Goal: Information Seeking & Learning: Understand process/instructions

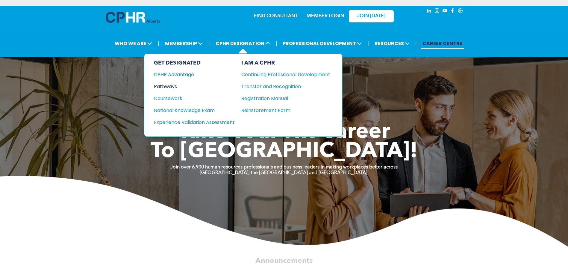
click at [175, 88] on div "Pathways" at bounding box center [190, 86] width 73 height 7
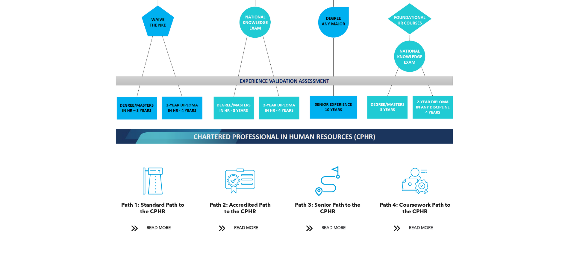
scroll to position [568, 0]
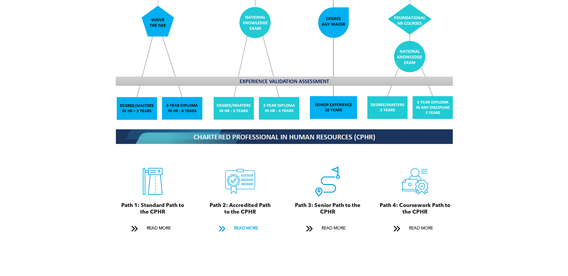
click at [246, 223] on span "READ MORE" at bounding box center [246, 228] width 28 height 11
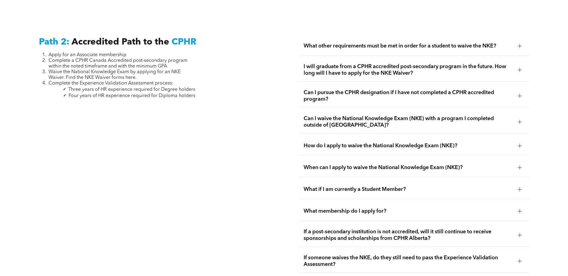
scroll to position [977, 0]
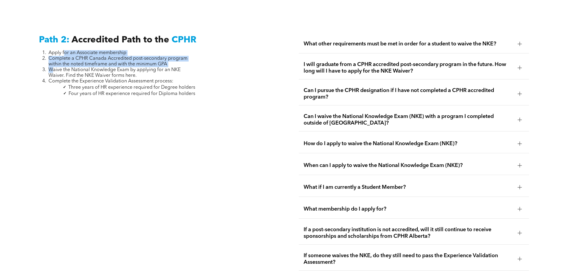
drag, startPoint x: 64, startPoint y: 46, endPoint x: 51, endPoint y: 64, distance: 22.3
click at [51, 64] on ol "Apply for an Associate membership Complete a CPHR Canada Accredited post-second…" at bounding box center [117, 67] width 156 height 34
drag, startPoint x: 51, startPoint y: 64, endPoint x: 57, endPoint y: 67, distance: 5.9
click at [51, 68] on span "Waive the National Knowledge Exam by applying for an NKE Waiver. Find the NKE W…" at bounding box center [114, 73] width 132 height 10
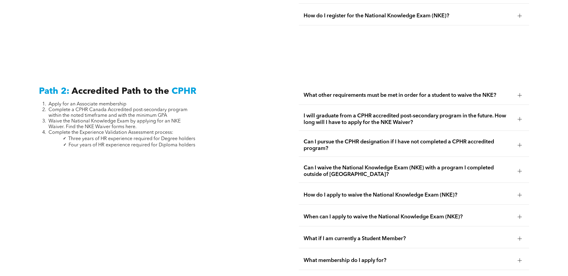
scroll to position [888, 0]
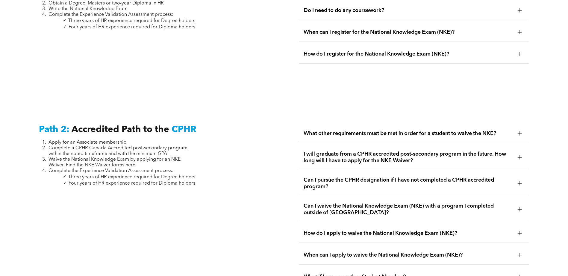
click at [384, 130] on span "What other requirements must be met in order for a student to waive the NKE?" at bounding box center [407, 133] width 209 height 7
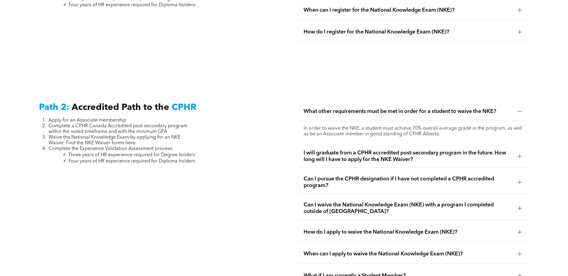
scroll to position [947, 0]
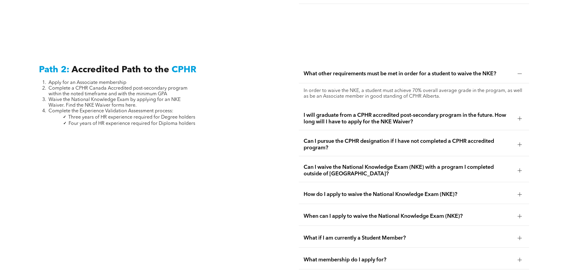
click at [346, 112] on span "I will graduate from a CPHR accredited post-secondary program in the future. Ho…" at bounding box center [407, 118] width 209 height 13
